Goal: Information Seeking & Learning: Stay updated

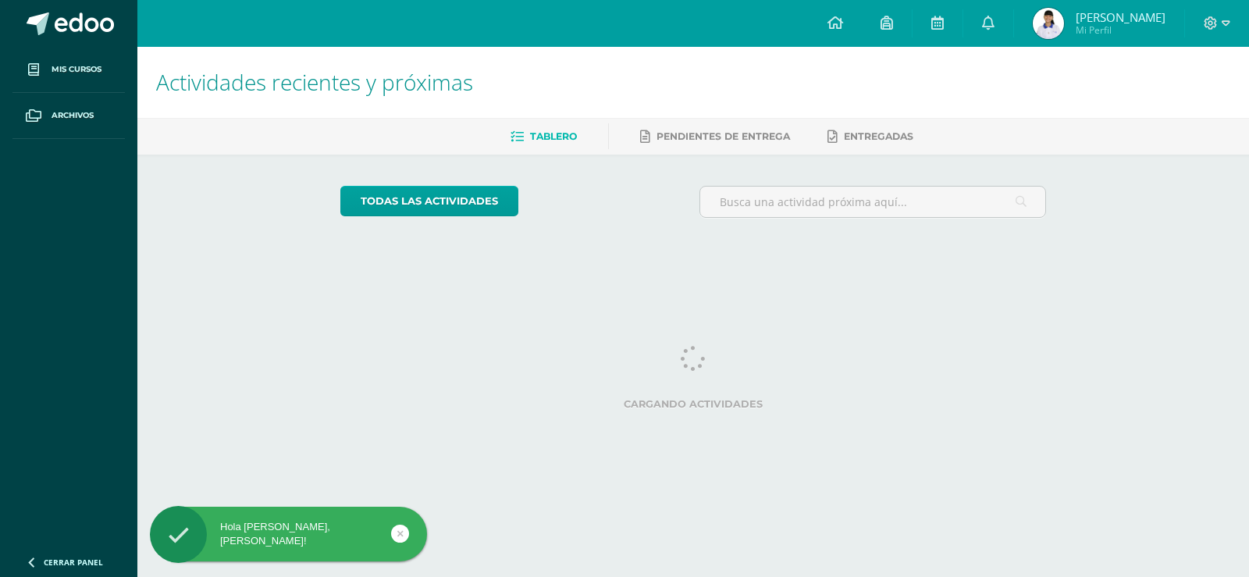
drag, startPoint x: 1125, startPoint y: 308, endPoint x: 972, endPoint y: 99, distance: 258.7
click at [1125, 262] on html "Hola [PERSON_NAME], [PERSON_NAME]! Mis cursos Archivos Cerrar panel Artes Visua…" at bounding box center [624, 131] width 1249 height 262
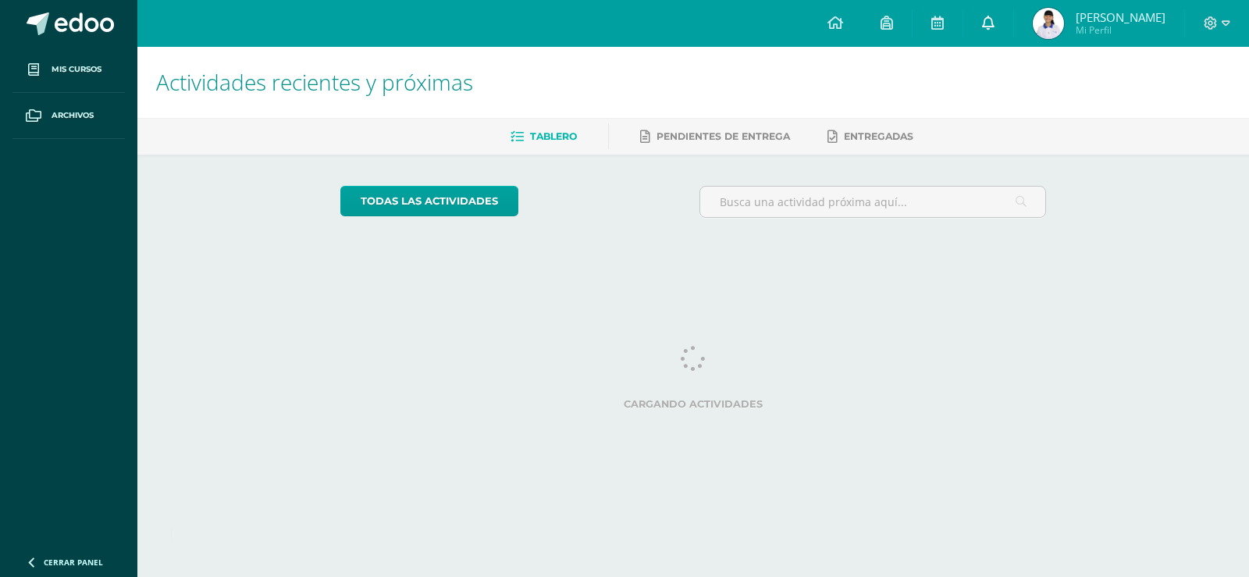
click at [989, 29] on icon at bounding box center [988, 23] width 12 height 14
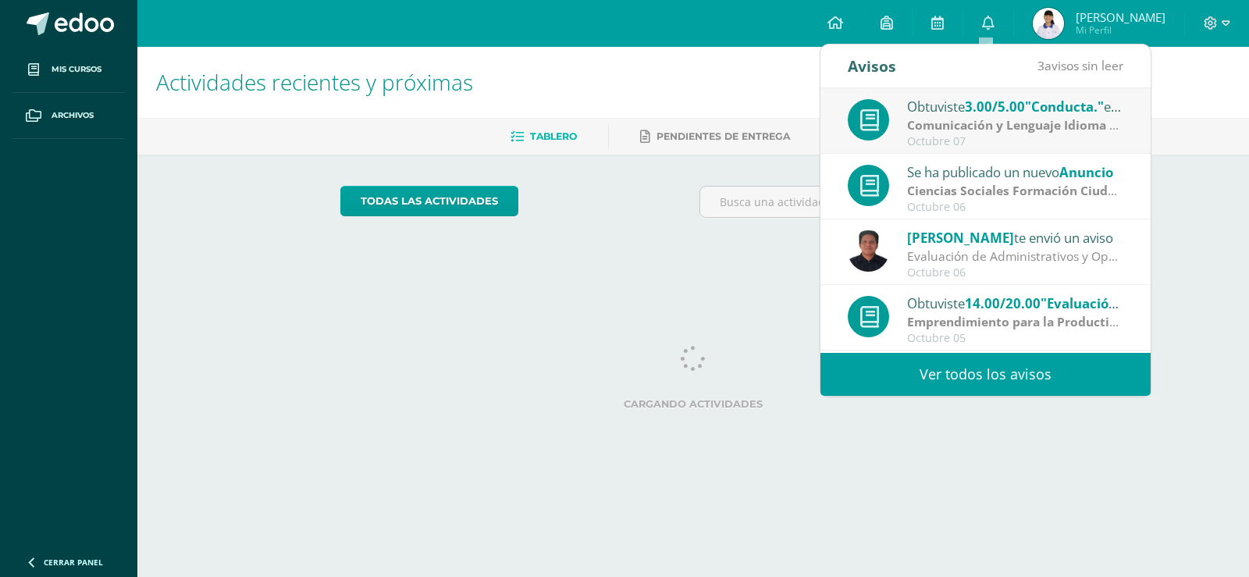
click at [965, 371] on link "Ver todos los avisos" at bounding box center [986, 374] width 330 height 43
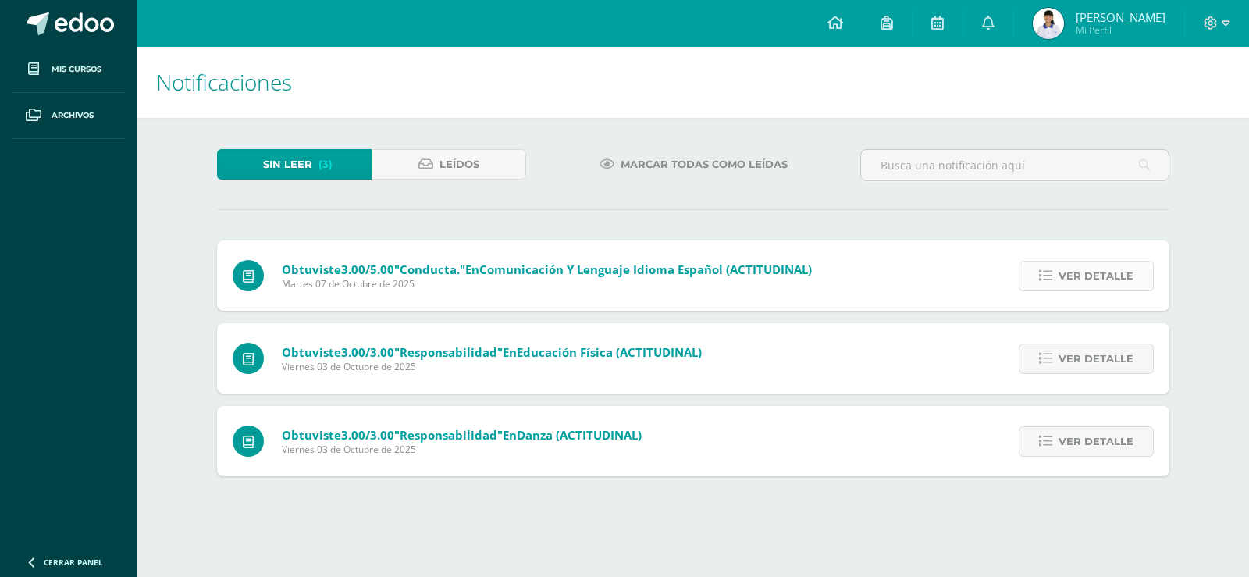
click at [1131, 283] on span "Ver detalle" at bounding box center [1096, 276] width 75 height 29
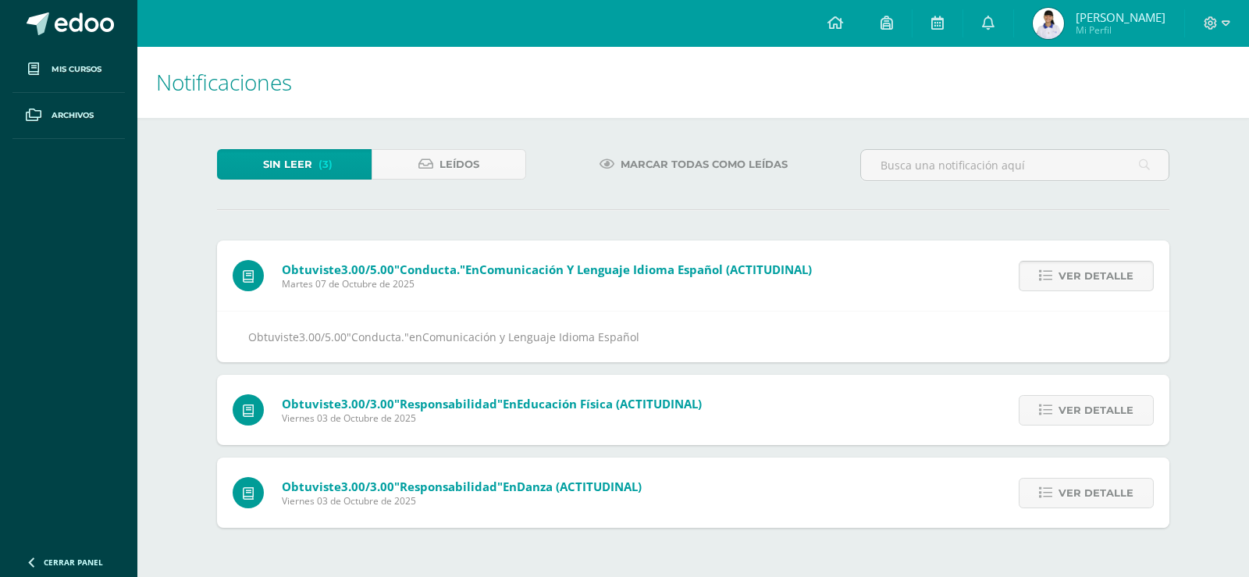
click at [1130, 283] on span "Ver detalle" at bounding box center [1096, 276] width 75 height 29
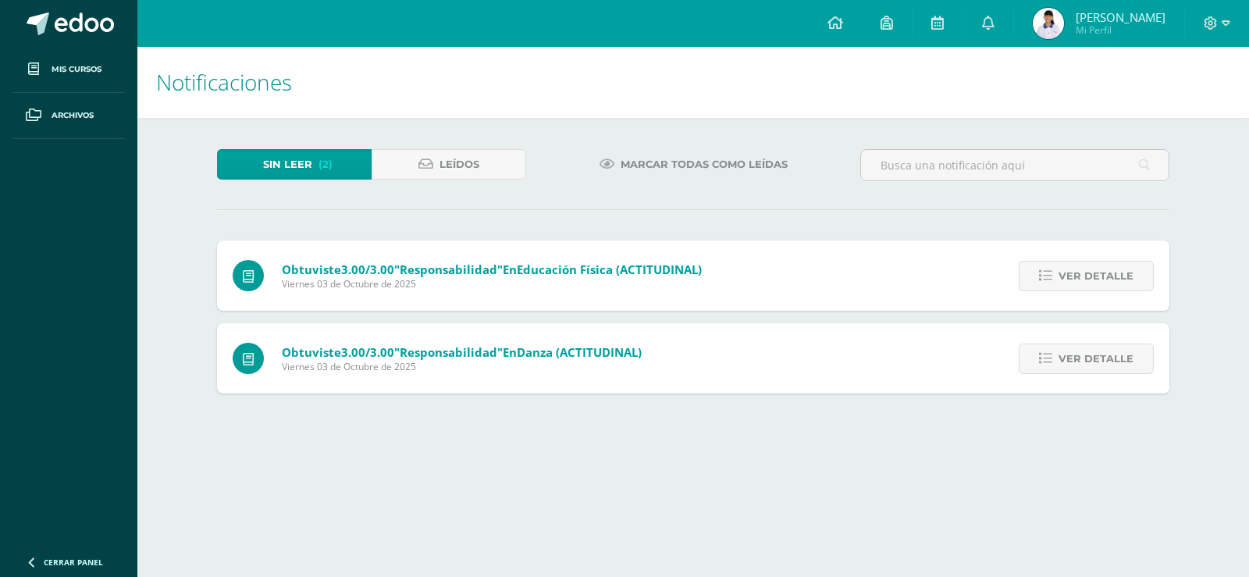
click at [1128, 281] on span "Ver detalle" at bounding box center [1096, 276] width 75 height 29
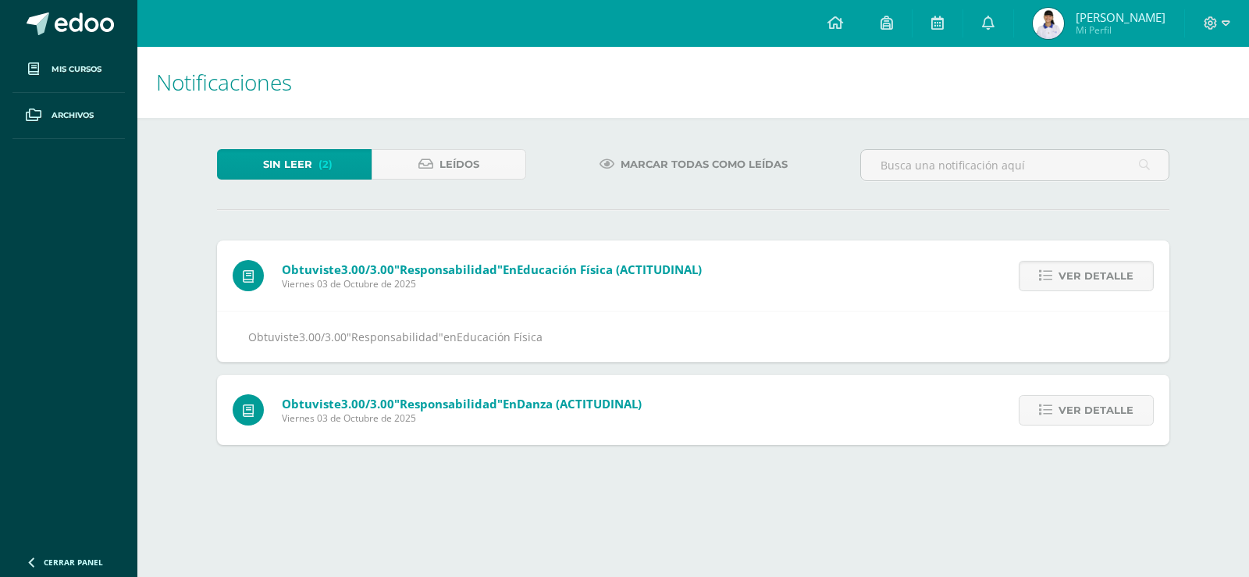
click at [1128, 281] on span "Ver detalle" at bounding box center [1096, 276] width 75 height 29
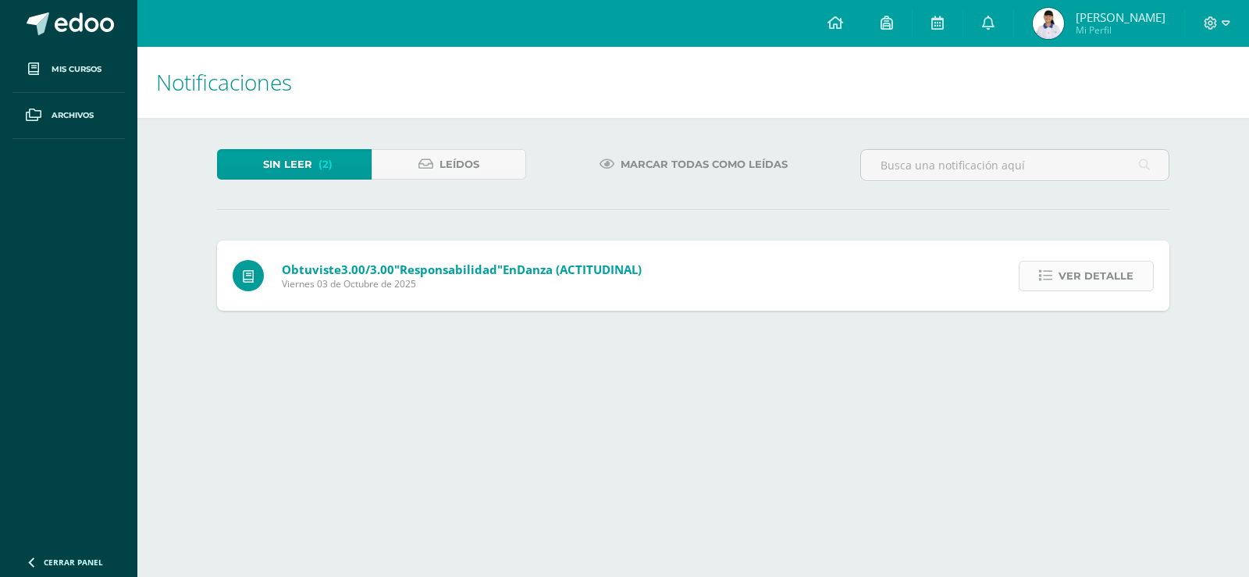
click at [1127, 280] on span "Ver detalle" at bounding box center [1096, 276] width 75 height 29
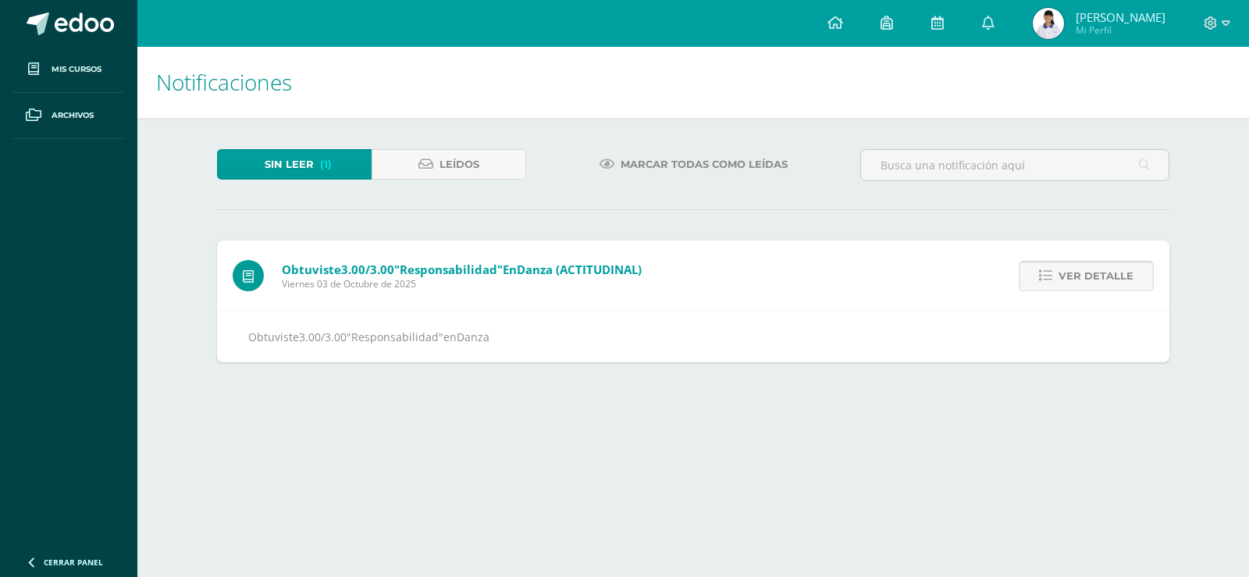
click at [1126, 280] on span "Ver detalle" at bounding box center [1096, 276] width 75 height 29
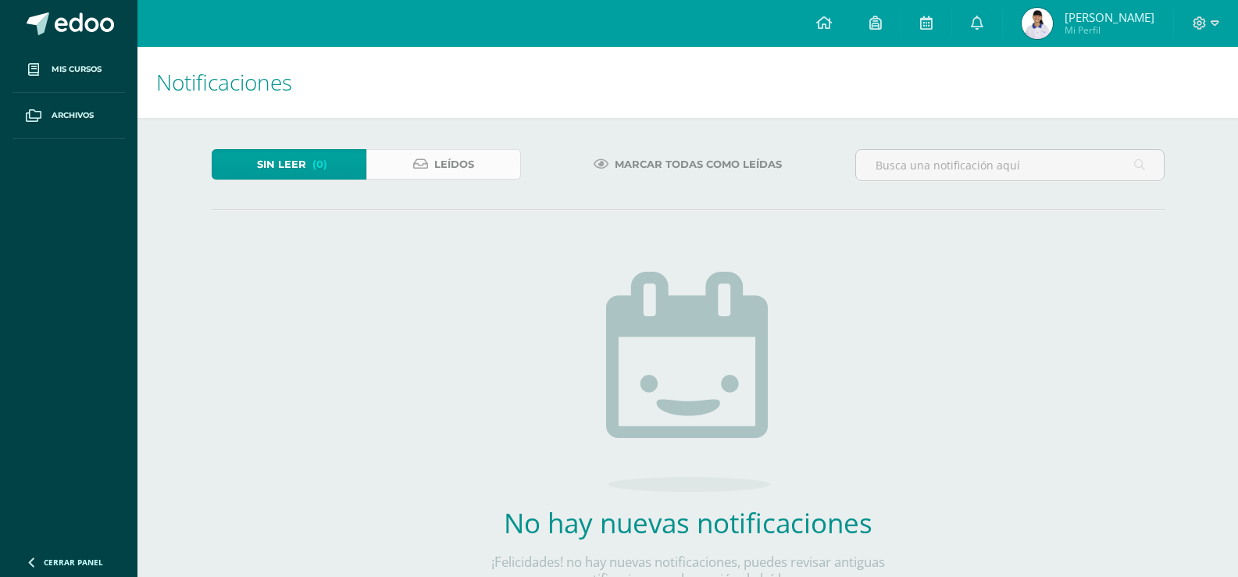
click at [465, 169] on span "Leídos" at bounding box center [454, 164] width 40 height 29
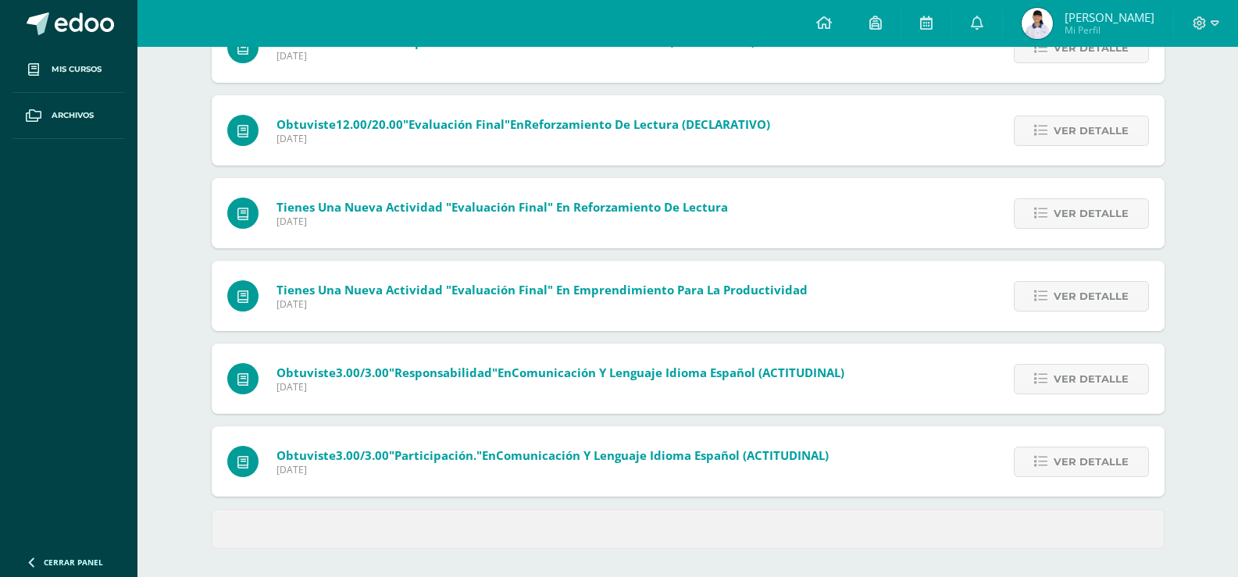
scroll to position [562, 0]
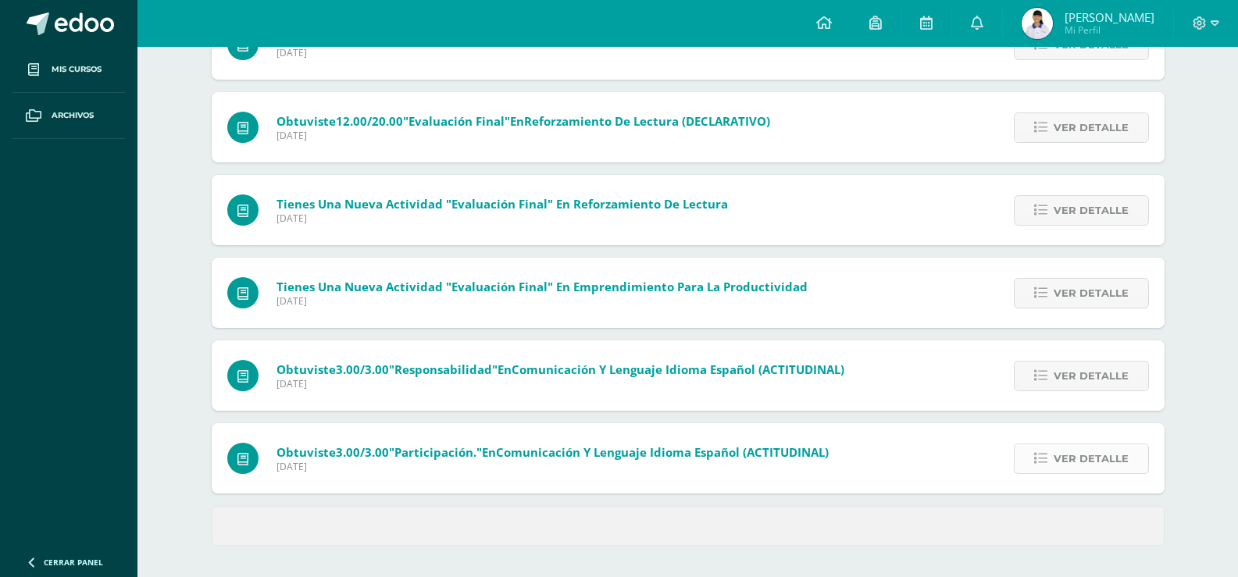
click at [1096, 451] on span "Ver detalle" at bounding box center [1090, 458] width 75 height 29
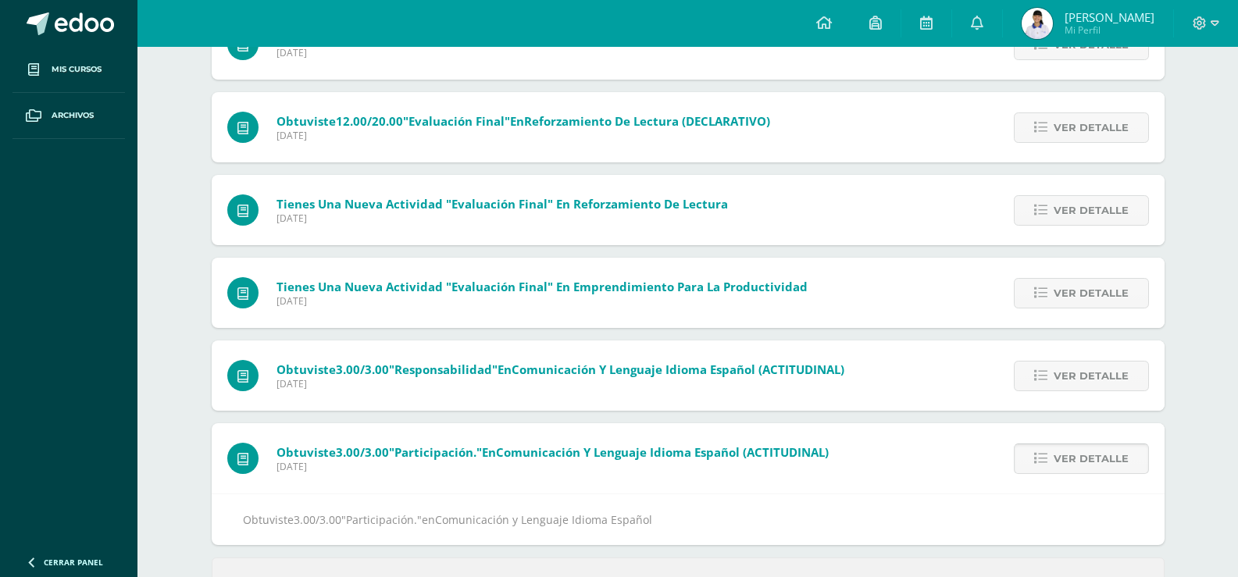
click at [1096, 461] on span "Ver detalle" at bounding box center [1090, 458] width 75 height 29
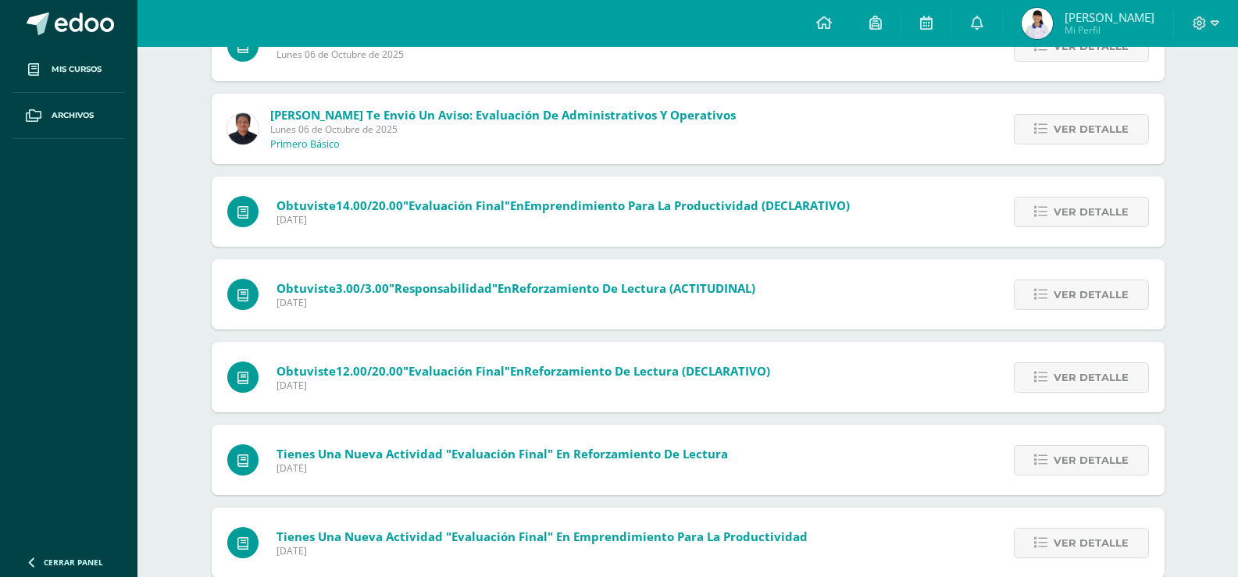
scroll to position [234, 0]
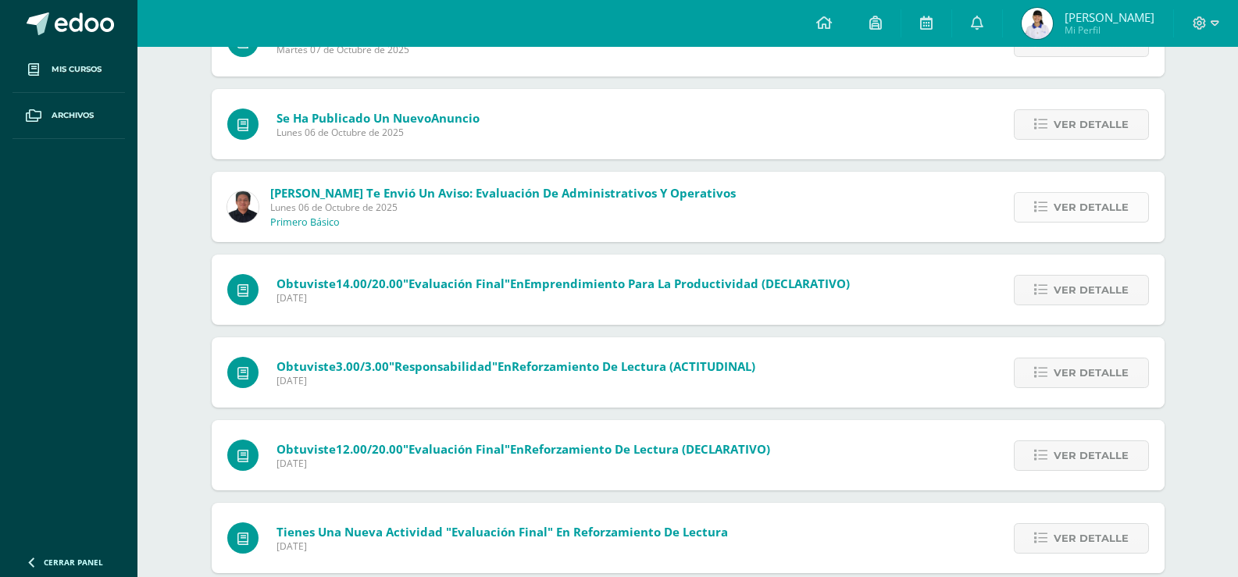
click at [1094, 213] on span "Ver detalle" at bounding box center [1090, 207] width 75 height 29
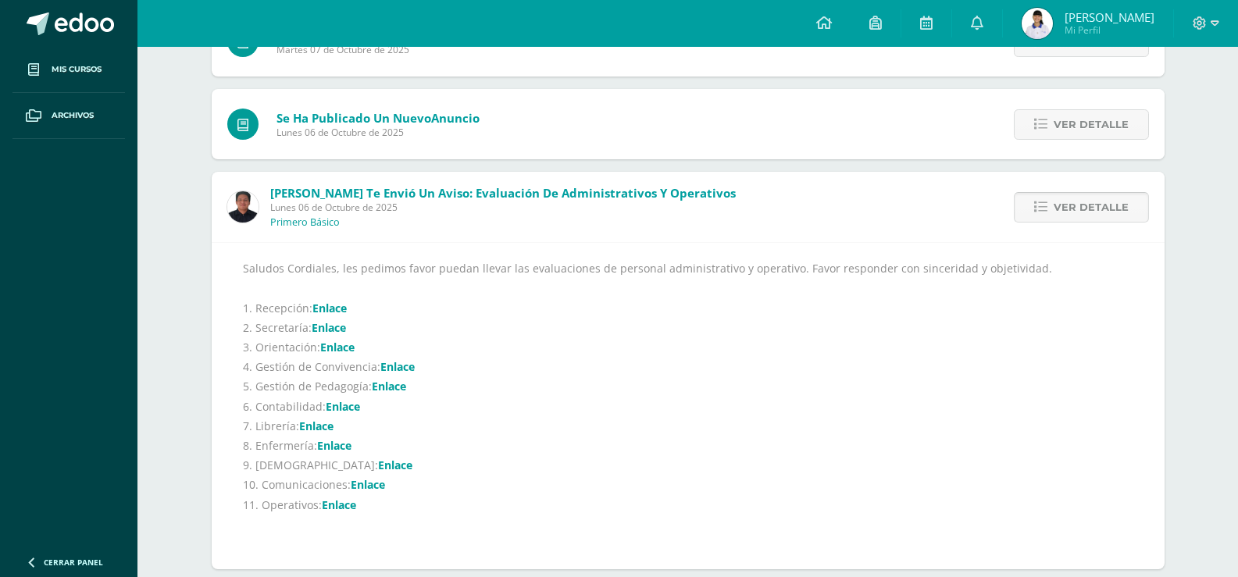
click at [1104, 196] on span "Ver detalle" at bounding box center [1090, 207] width 75 height 29
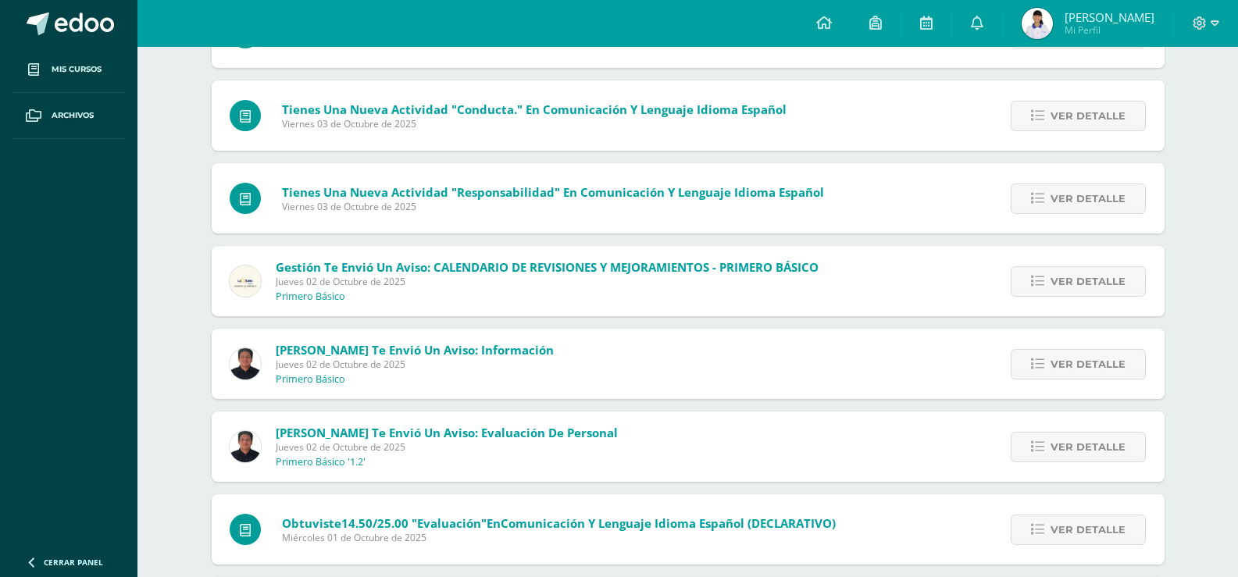
scroll to position [3411, 0]
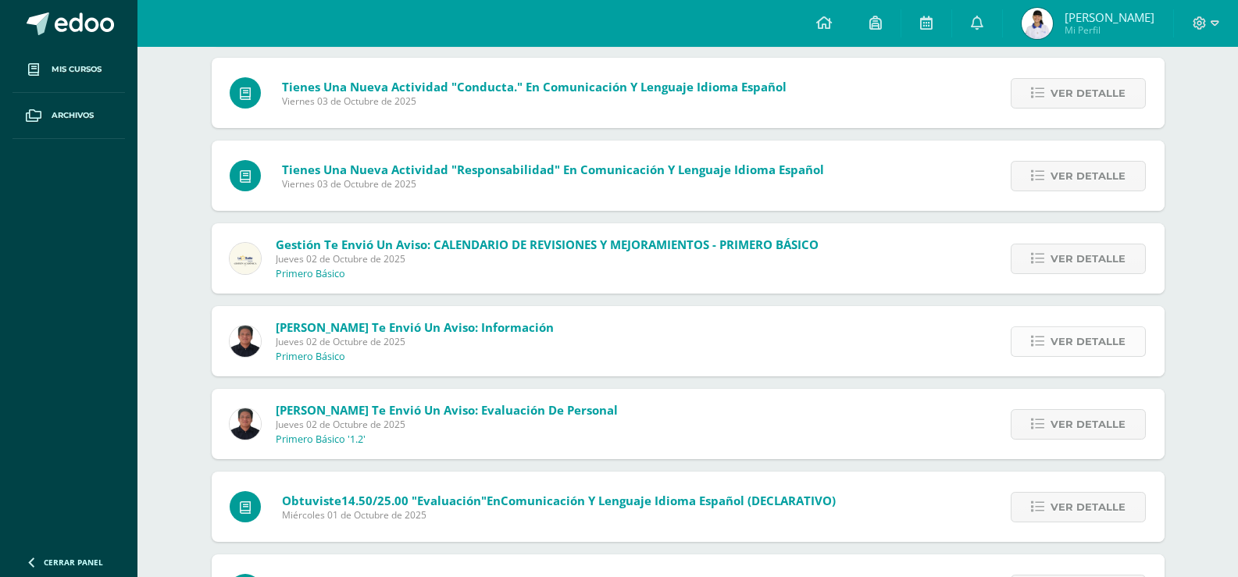
click at [1091, 348] on span "Ver detalle" at bounding box center [1087, 341] width 75 height 29
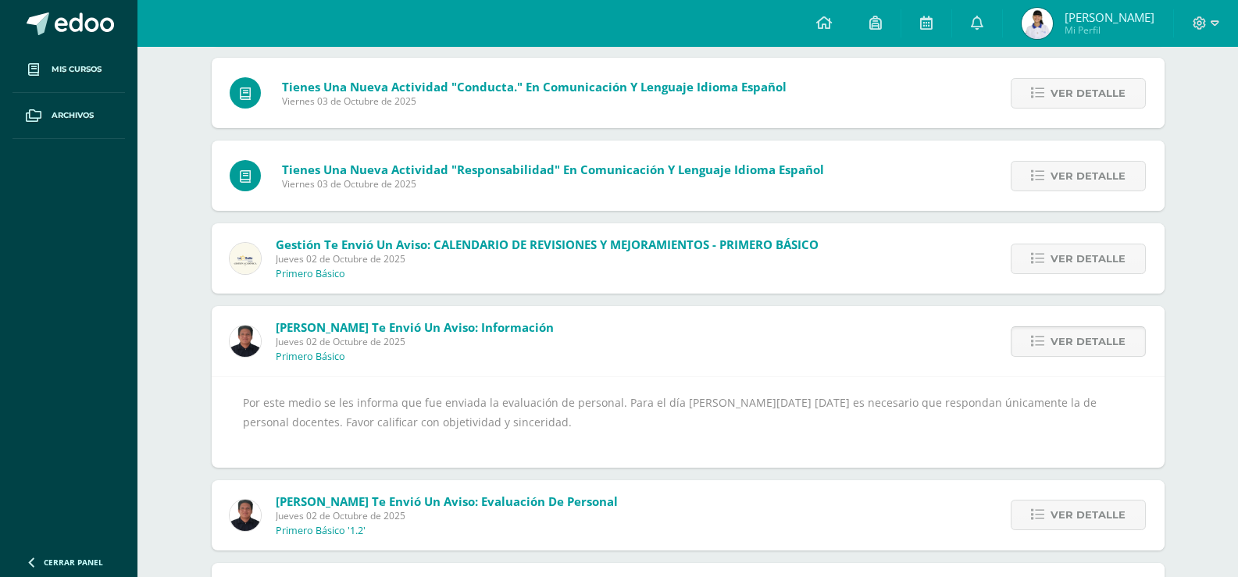
click at [1091, 348] on span "Ver detalle" at bounding box center [1087, 341] width 75 height 29
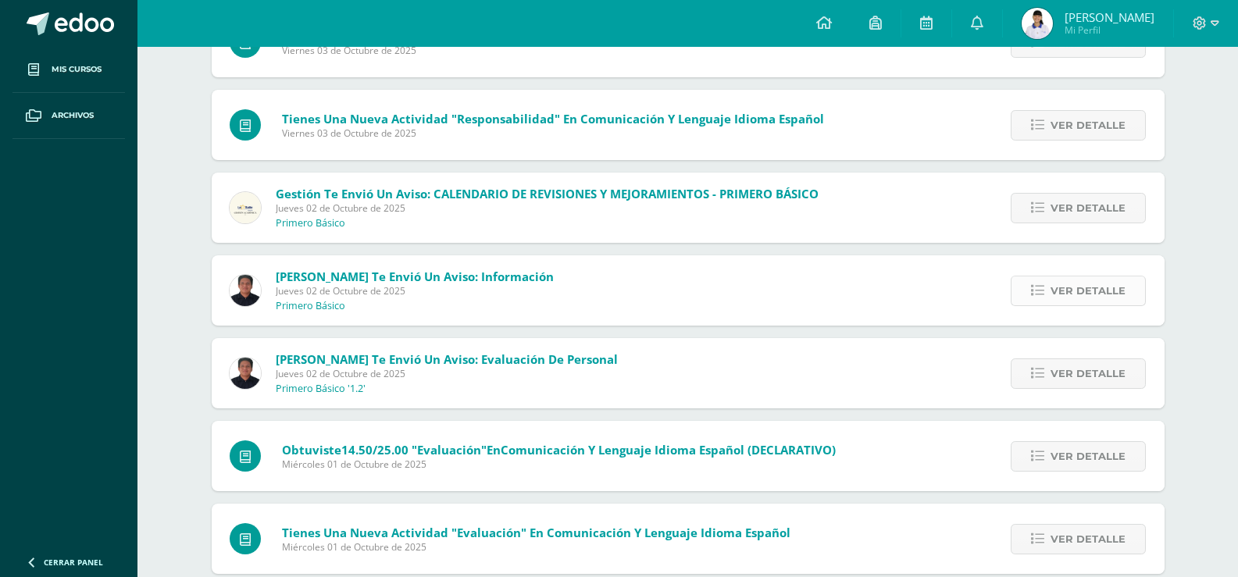
scroll to position [3489, 0]
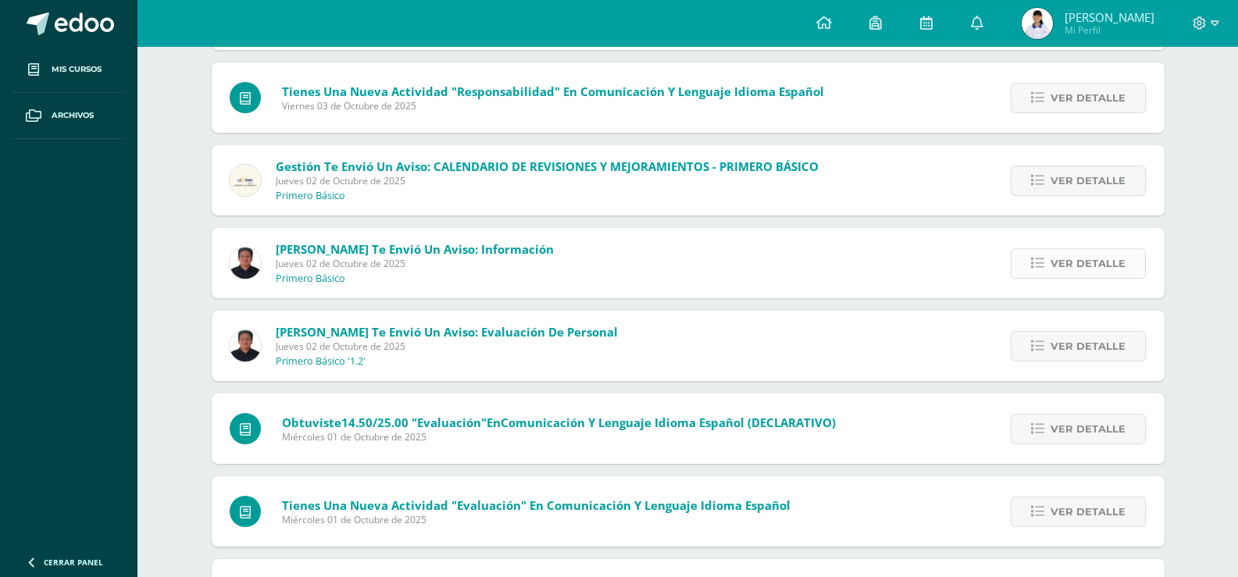
click at [1057, 343] on span "Ver detalle" at bounding box center [1087, 346] width 75 height 29
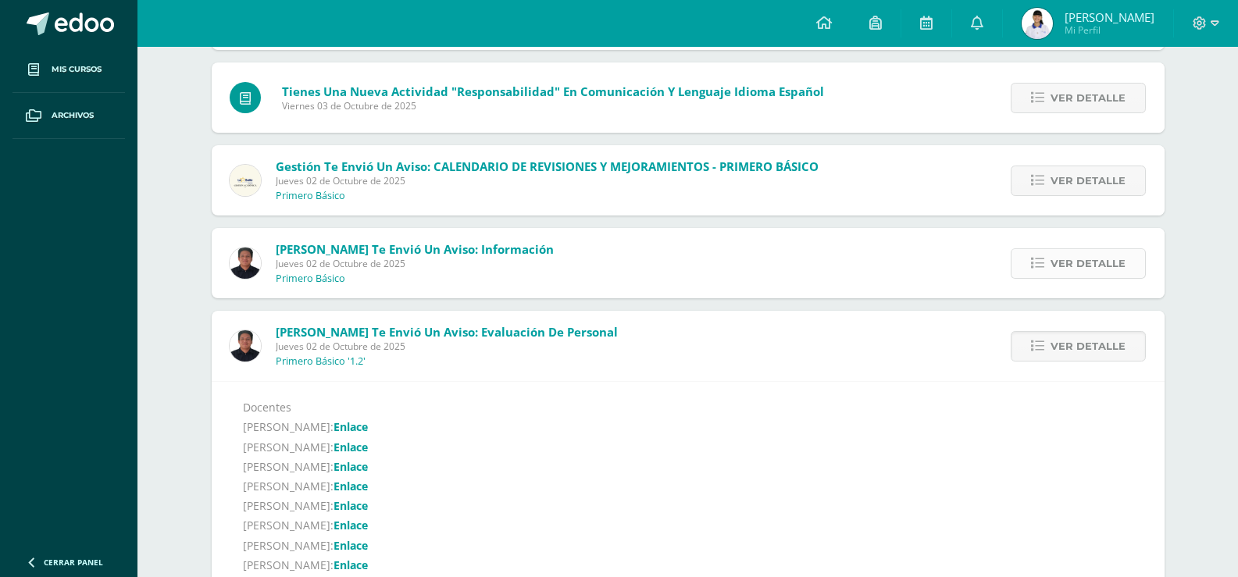
click at [1057, 343] on span "Ver detalle" at bounding box center [1087, 346] width 75 height 29
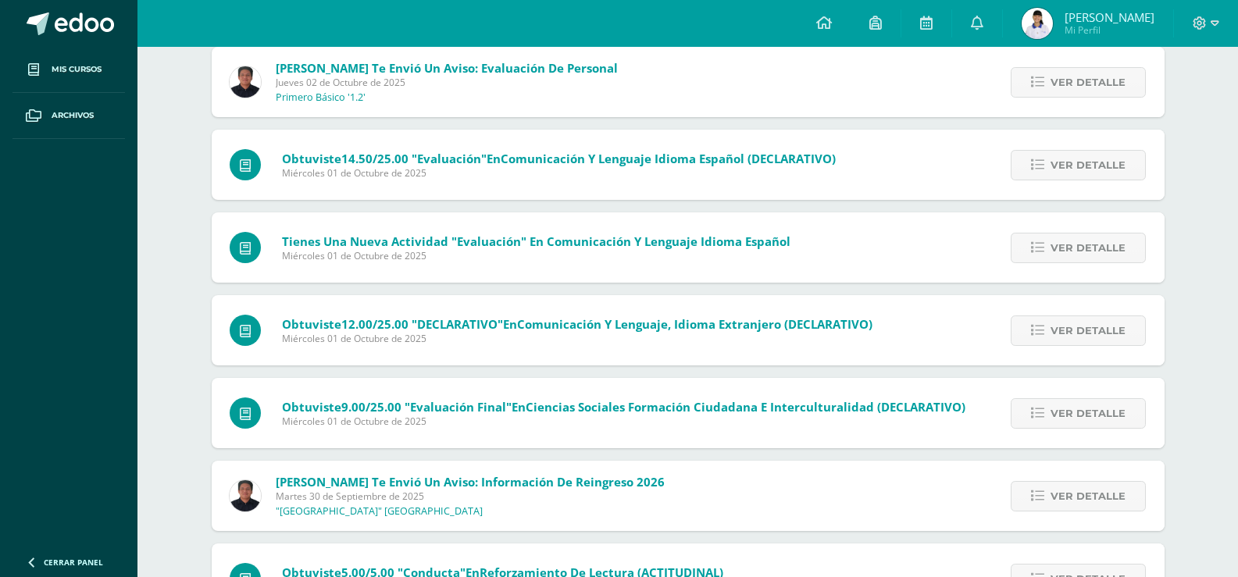
scroll to position [3848, 0]
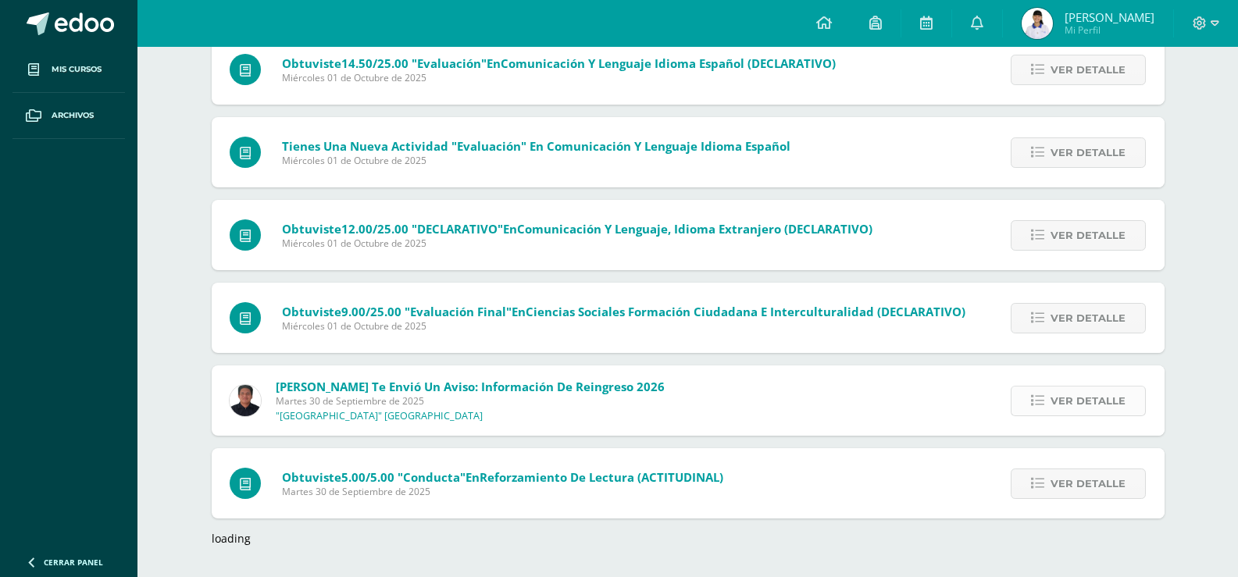
click at [1064, 392] on span "Ver detalle" at bounding box center [1087, 401] width 75 height 29
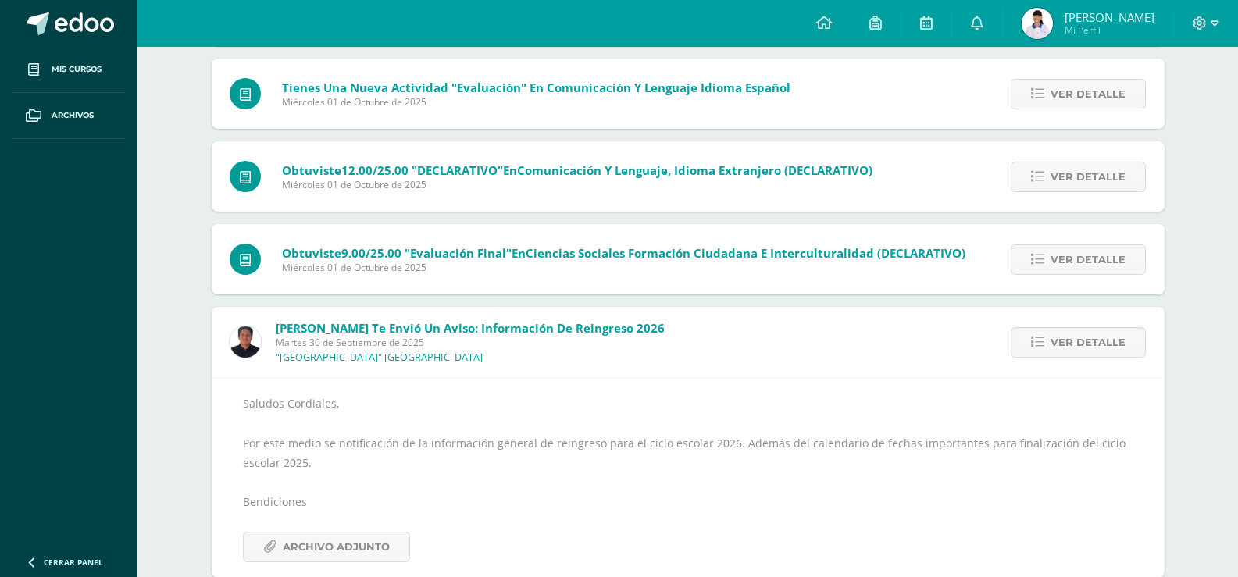
scroll to position [4005, 0]
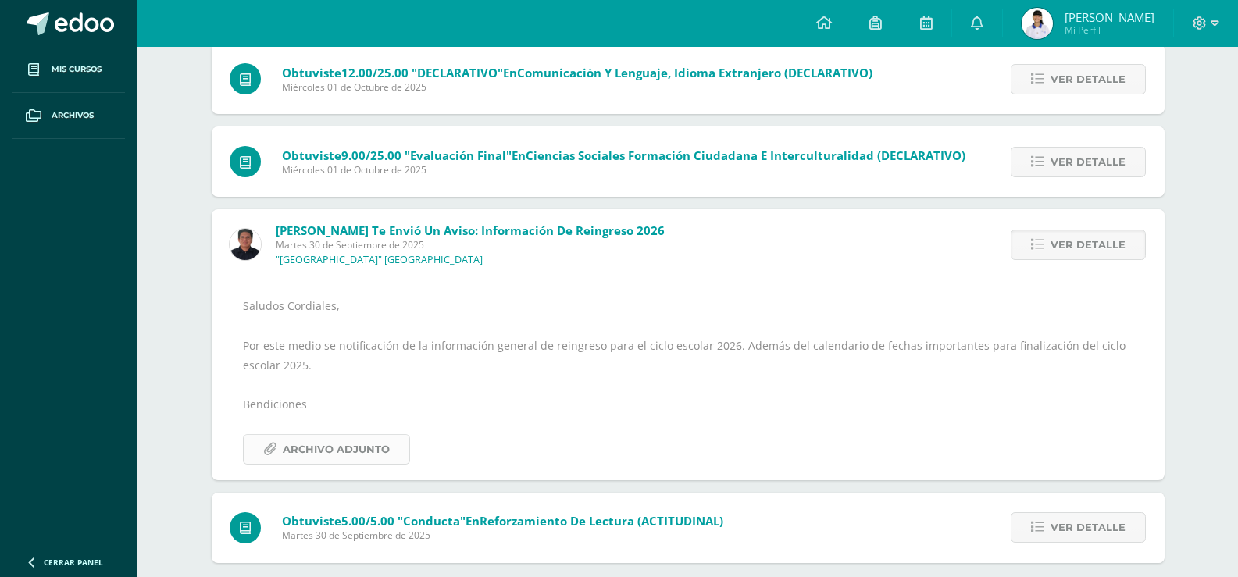
click at [394, 449] on link "Archivo Adjunto" at bounding box center [326, 449] width 167 height 30
